Goal: Obtain resource: Download file/media

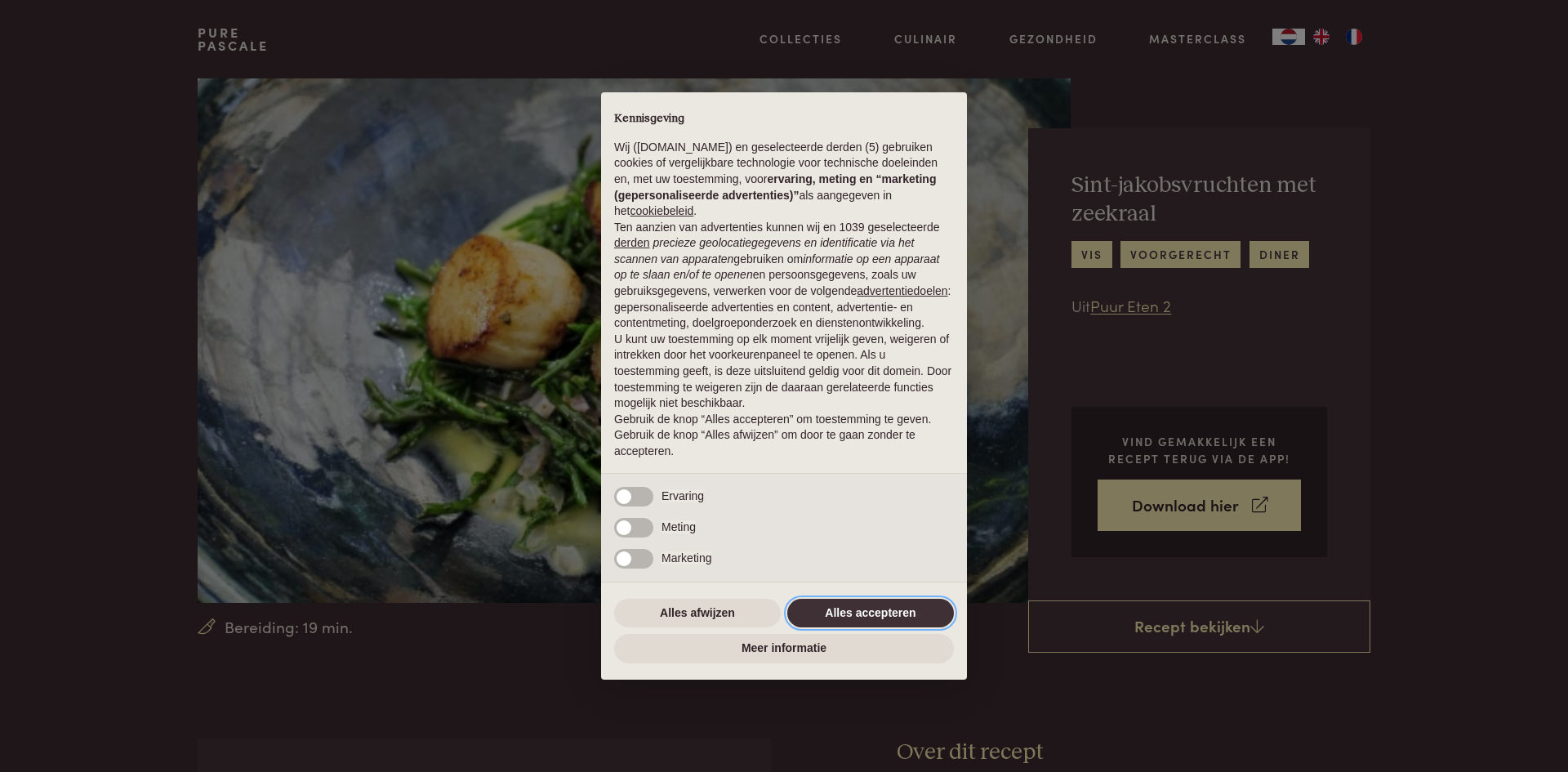
click at [829, 621] on button "Alles accepteren" at bounding box center [871, 613] width 167 height 30
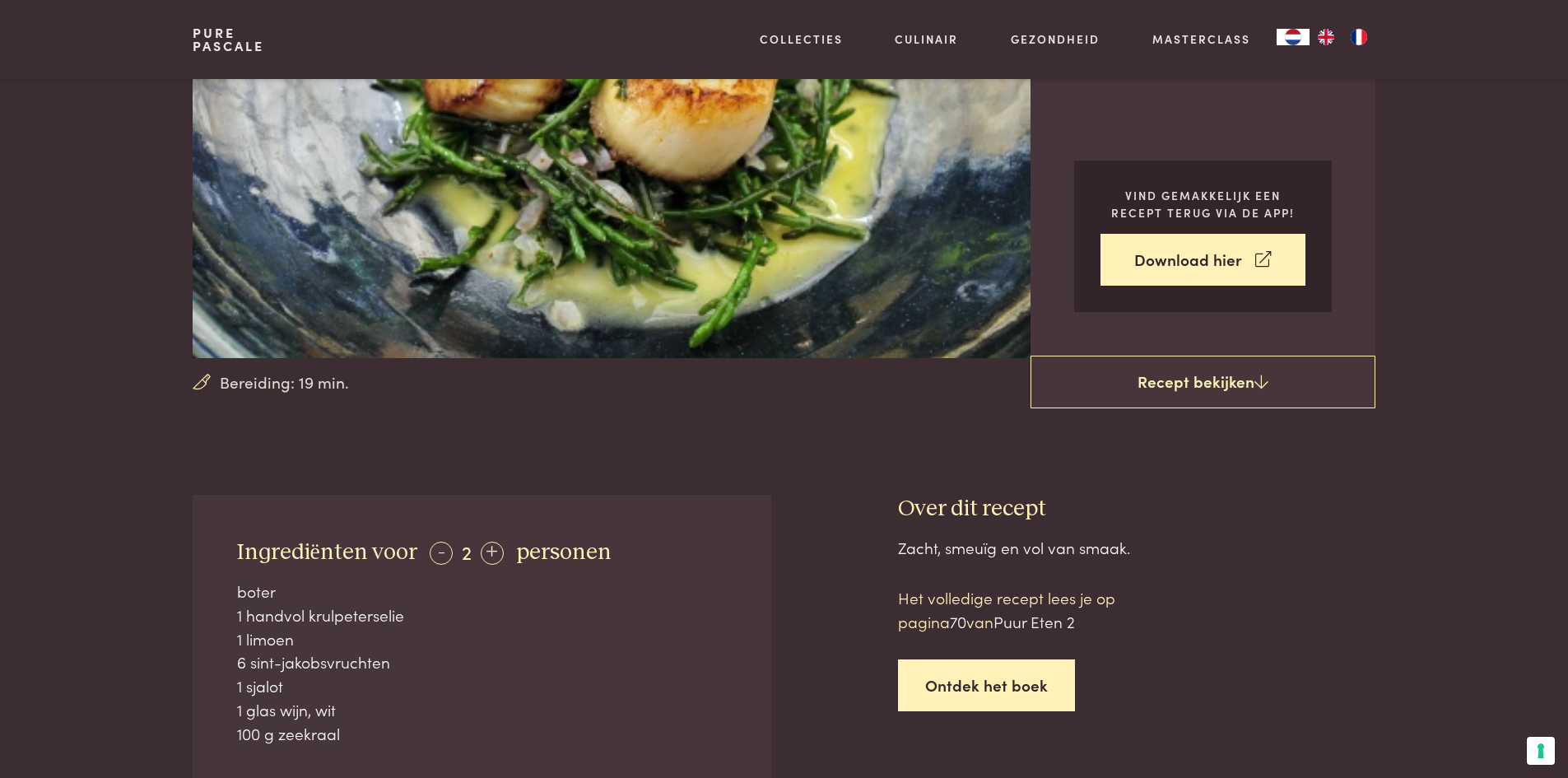
scroll to position [247, 0]
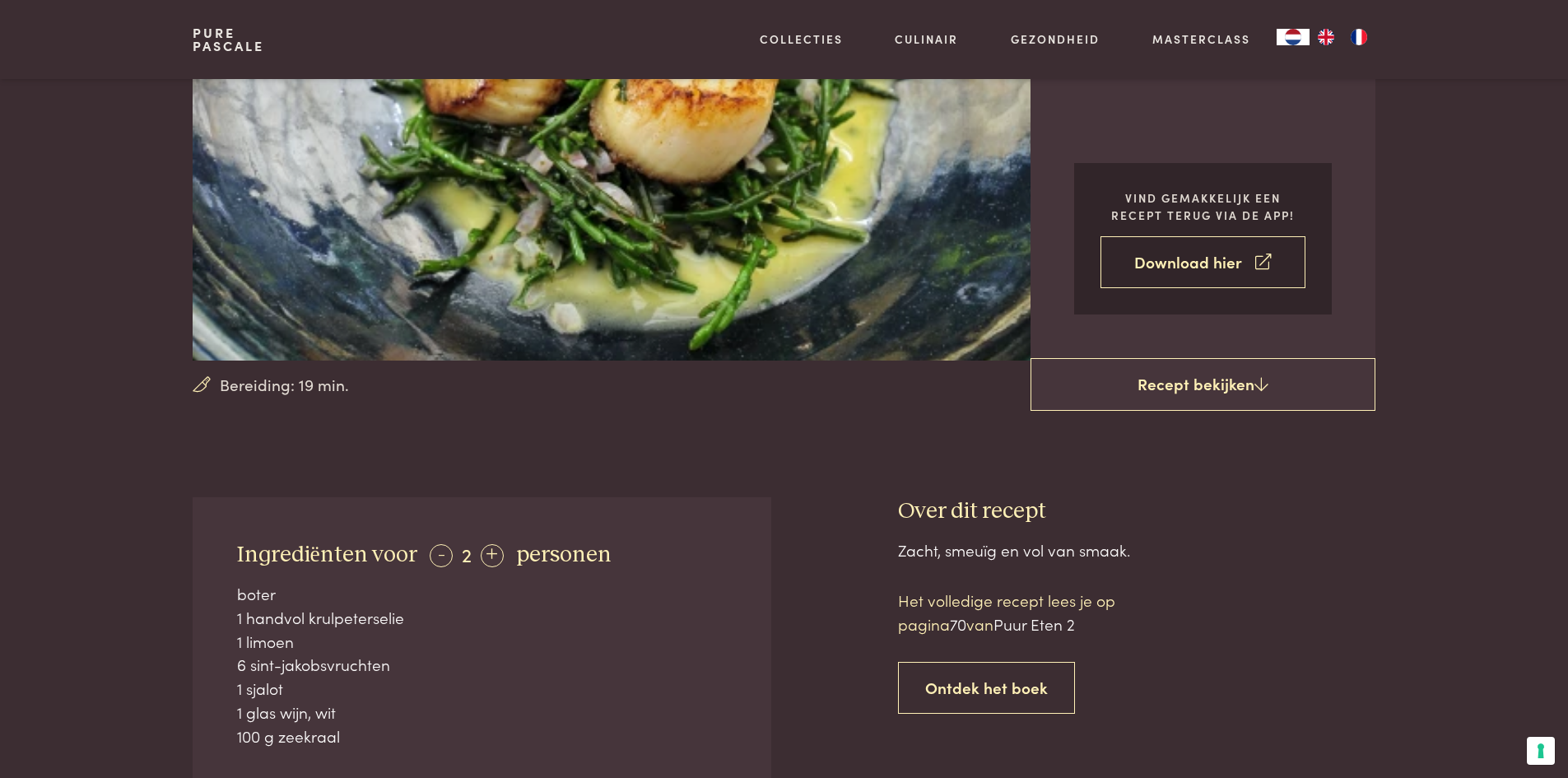
click at [1205, 261] on link "Download hier" at bounding box center [1203, 261] width 205 height 52
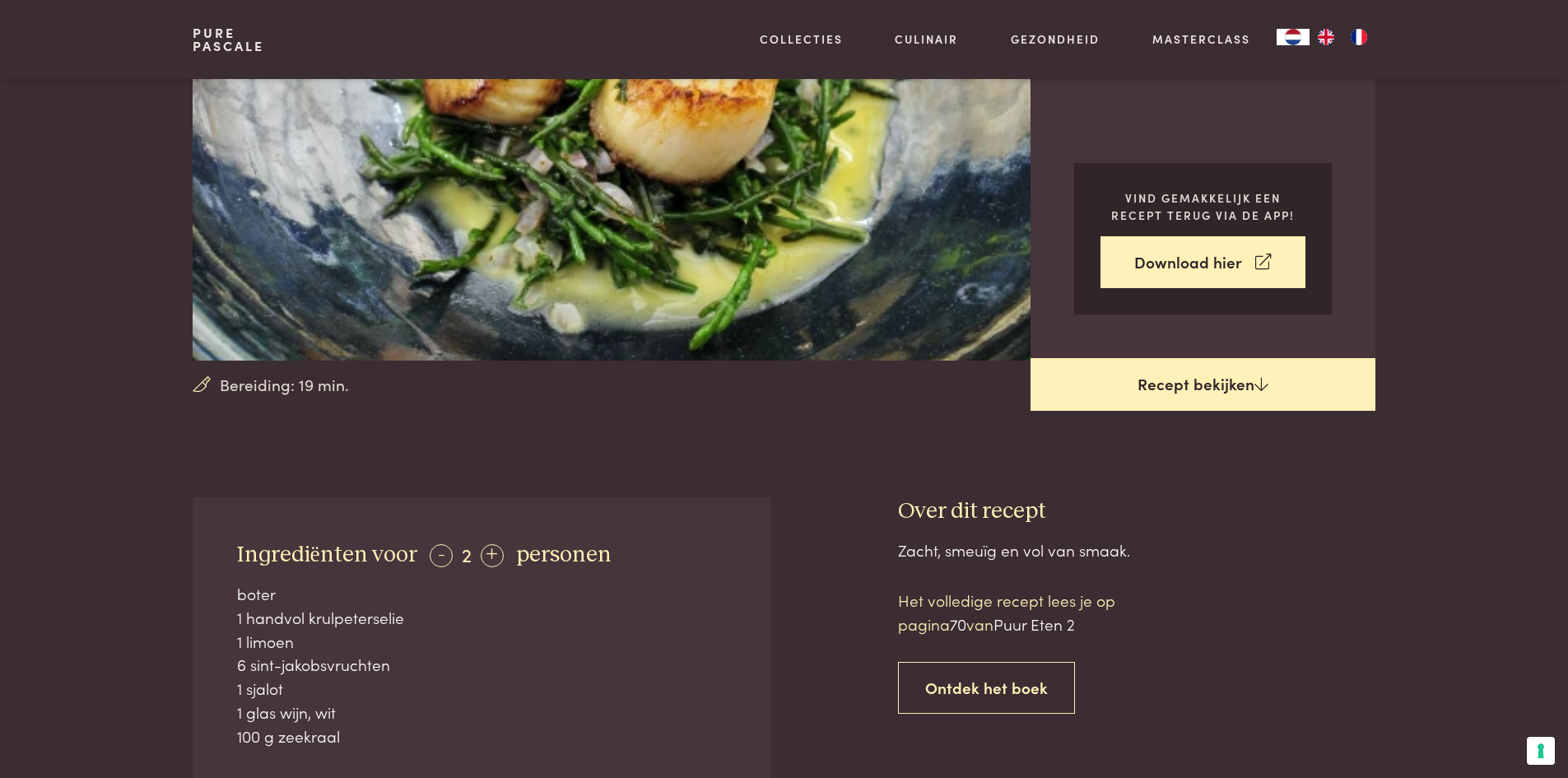
click at [1198, 381] on link "Recept bekijken" at bounding box center [1202, 384] width 345 height 52
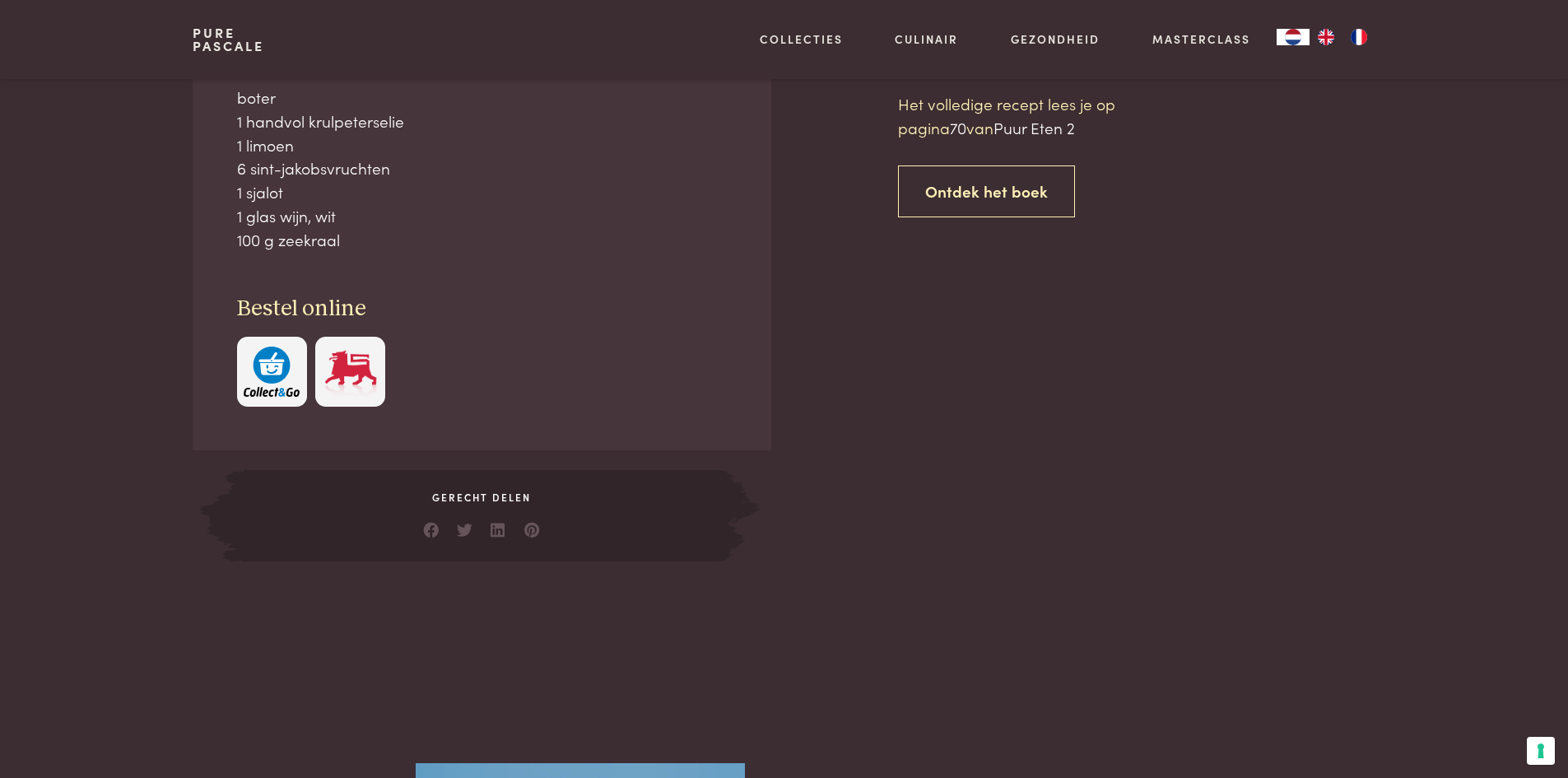
scroll to position [745, 0]
click at [995, 181] on link "Ontdek het boek" at bounding box center [987, 190] width 177 height 52
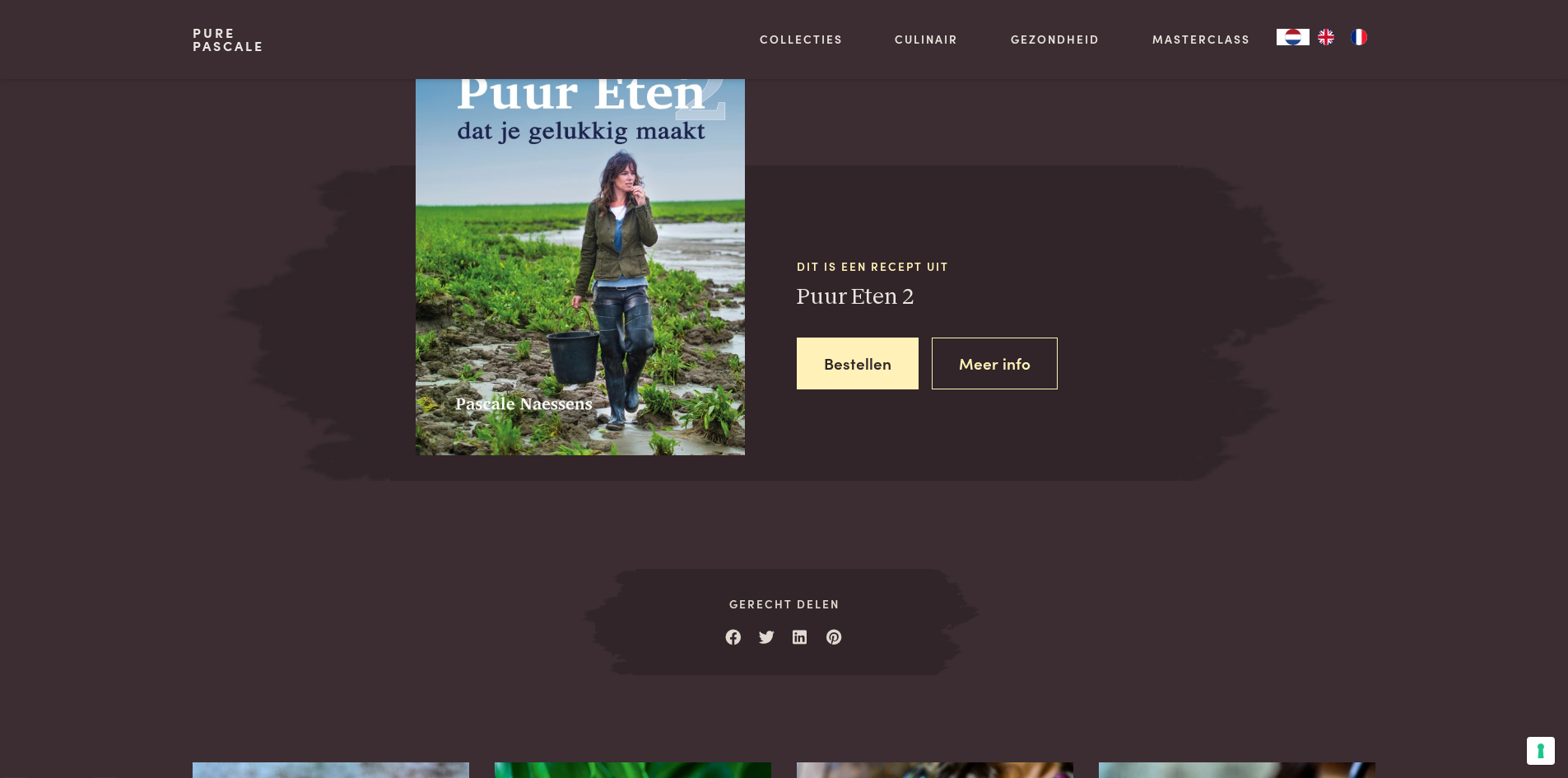
scroll to position [1479, 0]
